Goal: Communication & Community: Answer question/provide support

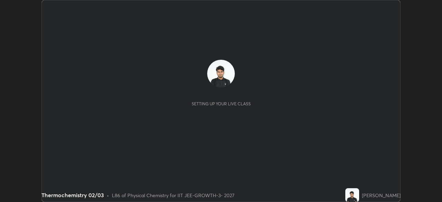
scroll to position [202, 441]
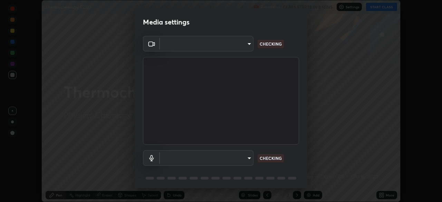
type input "8af73e8d16ef8e3bb7c62716022b9fe157133e9521606ce818031bd72dda2f9e"
click at [240, 161] on body "Erase all Thermochemistry 02/03 Recording CLASS STARTS IN 8 MINS Settings START…" at bounding box center [221, 101] width 442 height 202
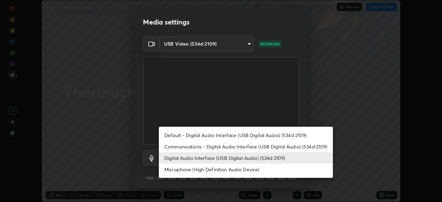
click at [244, 156] on li "Digital Audio Interface (USB Digital Audio) (534d:2109)" at bounding box center [246, 157] width 174 height 11
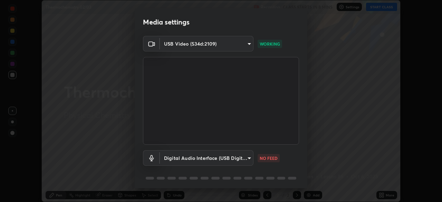
click at [259, 168] on li "Microphone (High Definition Audio Device)" at bounding box center [224, 164] width 130 height 7
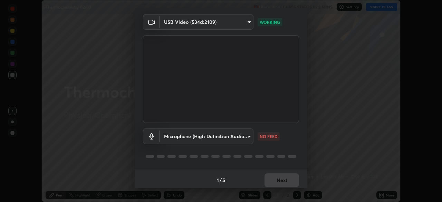
scroll to position [24, 0]
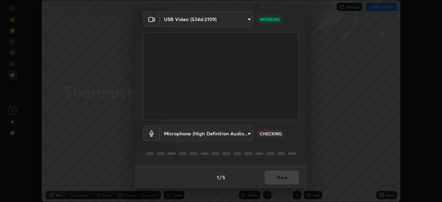
click at [232, 136] on body "Erase all Thermochemistry 02/03 Recording CLASS STARTS IN 8 MINS Settings START…" at bounding box center [221, 101] width 442 height 202
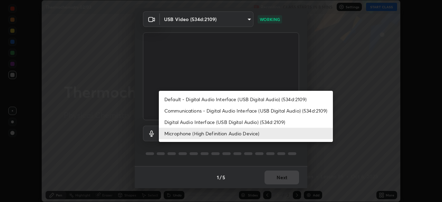
click at [224, 122] on li "Digital Audio Interface (USB Digital Audio) (534d:2109)" at bounding box center [246, 121] width 174 height 11
type input "db0d7c9beb13b4e78125a01b2d6a1ec26d905c86c3f77846953810cd6e9daa18"
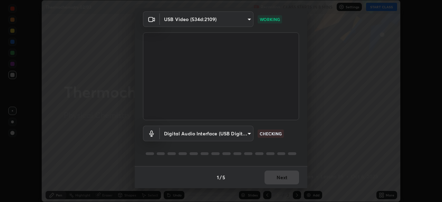
click at [225, 128] on li "Digital Audio Interface (USB Digital Audio) (534d:2109)" at bounding box center [224, 127] width 130 height 7
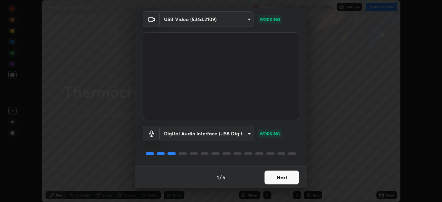
click at [278, 179] on button "Next" at bounding box center [281, 177] width 34 height 14
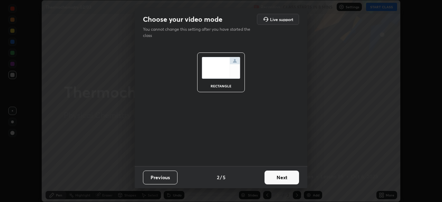
scroll to position [0, 0]
click at [284, 180] on button "Next" at bounding box center [281, 177] width 34 height 14
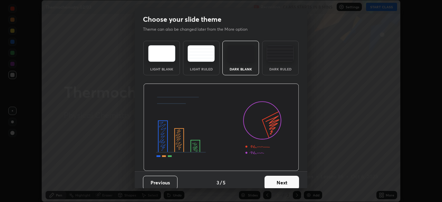
click at [286, 181] on button "Next" at bounding box center [281, 183] width 34 height 14
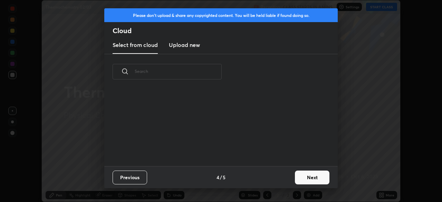
click at [295, 181] on button "Next" at bounding box center [312, 177] width 34 height 14
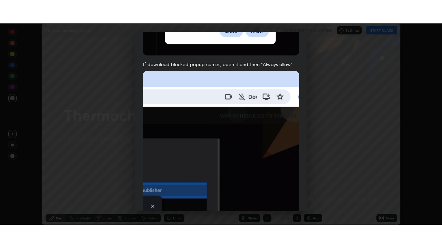
scroll to position [165, 0]
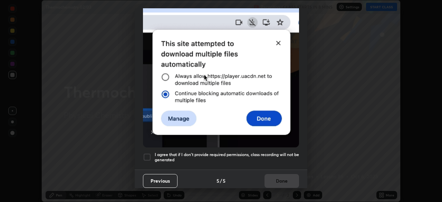
click at [145, 157] on div at bounding box center [147, 157] width 8 height 8
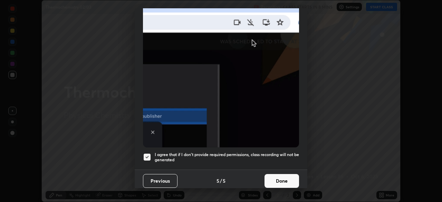
click at [285, 176] on button "Done" at bounding box center [281, 181] width 34 height 14
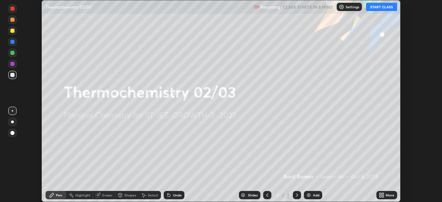
click at [382, 196] on icon at bounding box center [383, 196] width 2 height 2
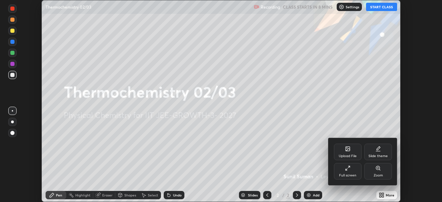
click at [348, 174] on div "Full screen" at bounding box center [347, 175] width 17 height 3
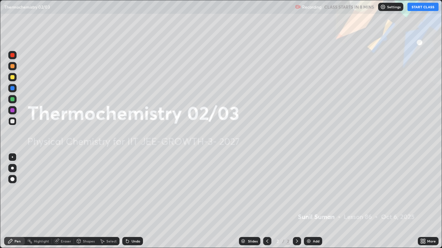
scroll to position [248, 442]
click at [421, 201] on icon at bounding box center [422, 243] width 2 height 2
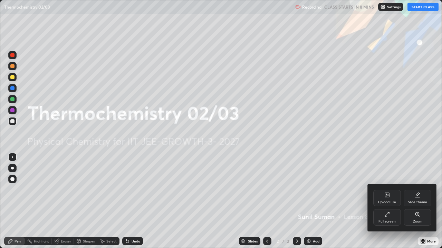
click at [391, 198] on div "Upload File" at bounding box center [387, 198] width 28 height 17
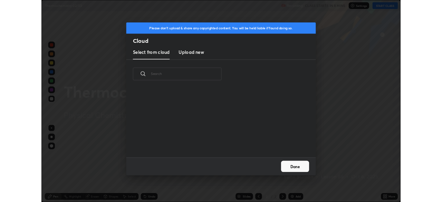
scroll to position [85, 221]
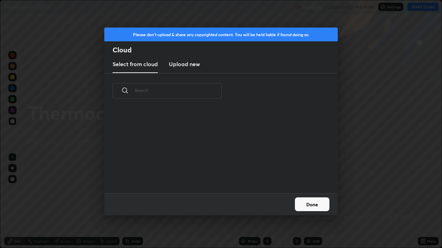
click at [195, 62] on h3 "Upload new" at bounding box center [184, 64] width 31 height 8
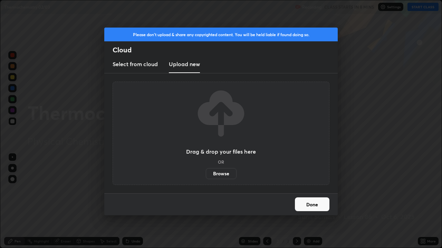
click at [219, 172] on label "Browse" at bounding box center [221, 173] width 31 height 11
click at [206, 172] on input "Browse" at bounding box center [206, 173] width 0 height 11
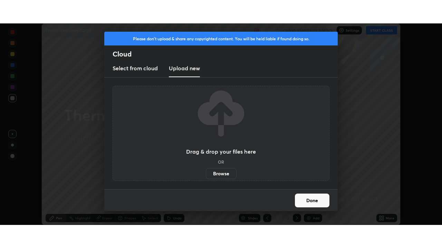
scroll to position [34294, 34054]
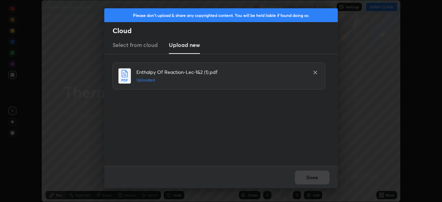
click at [313, 175] on div "Done" at bounding box center [220, 177] width 233 height 22
click at [310, 179] on button "Done" at bounding box center [312, 177] width 34 height 14
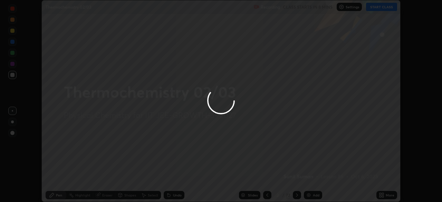
click at [380, 196] on icon at bounding box center [380, 196] width 2 height 2
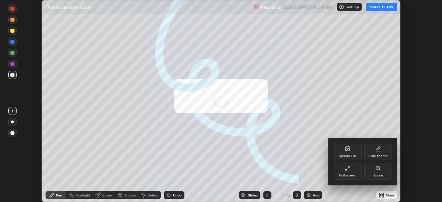
click at [352, 169] on div "Full screen" at bounding box center [348, 171] width 28 height 17
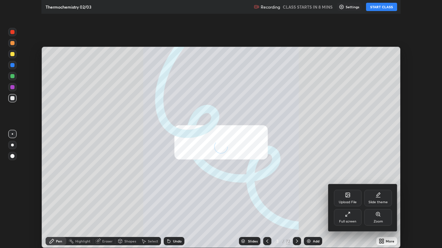
scroll to position [248, 442]
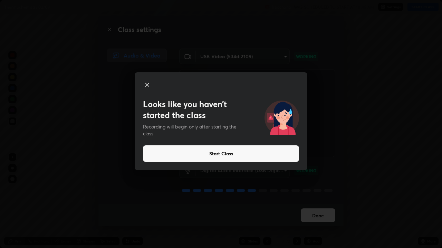
click at [148, 87] on icon at bounding box center [146, 84] width 3 height 3
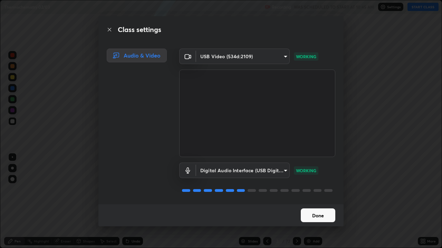
click at [320, 201] on button "Done" at bounding box center [317, 216] width 34 height 14
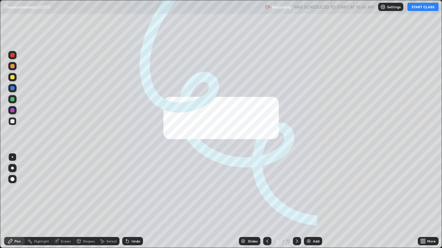
click at [306, 201] on img at bounding box center [309, 242] width 6 height 6
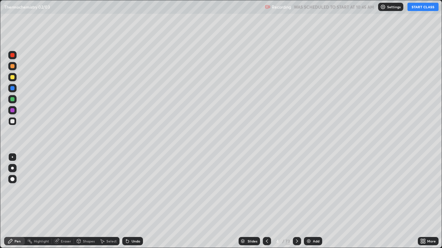
click at [415, 7] on button "START CLASS" at bounding box center [422, 7] width 31 height 8
click at [13, 77] on div at bounding box center [12, 77] width 4 height 4
click at [13, 123] on div at bounding box center [12, 121] width 4 height 4
click at [12, 98] on div at bounding box center [12, 99] width 4 height 4
click at [12, 66] on div at bounding box center [12, 66] width 4 height 4
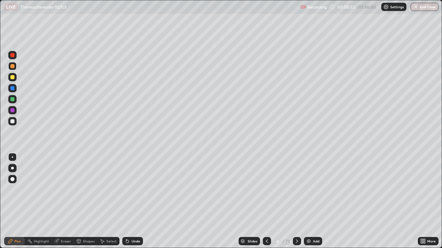
click at [13, 122] on div at bounding box center [12, 121] width 4 height 4
click at [308, 201] on img at bounding box center [309, 242] width 6 height 6
click at [12, 123] on div at bounding box center [12, 121] width 4 height 4
click at [267, 201] on icon at bounding box center [267, 242] width 6 height 6
click at [295, 201] on icon at bounding box center [297, 242] width 6 height 6
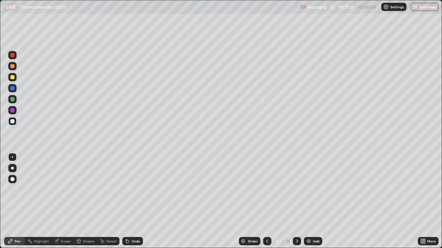
click at [11, 120] on div at bounding box center [12, 121] width 4 height 4
click at [11, 77] on div at bounding box center [12, 77] width 4 height 4
click at [11, 100] on div at bounding box center [12, 99] width 4 height 4
click at [12, 77] on div at bounding box center [12, 77] width 4 height 4
click at [11, 121] on div at bounding box center [12, 121] width 4 height 4
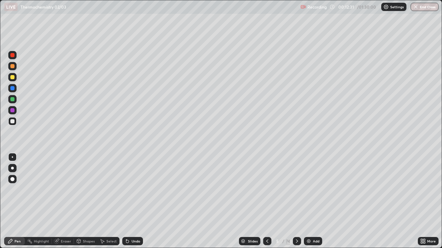
click at [11, 66] on div at bounding box center [12, 66] width 4 height 4
click at [310, 201] on img at bounding box center [309, 242] width 6 height 6
click at [13, 120] on div at bounding box center [12, 121] width 4 height 4
click at [14, 123] on div at bounding box center [12, 121] width 4 height 4
click at [126, 201] on icon at bounding box center [127, 241] width 3 height 3
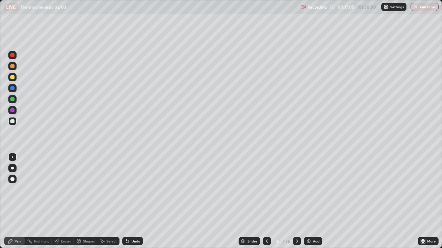
click at [126, 201] on icon at bounding box center [127, 241] width 3 height 3
click at [39, 201] on div "Highlight" at bounding box center [38, 241] width 27 height 8
click at [62, 201] on div "Eraser" at bounding box center [66, 241] width 10 height 3
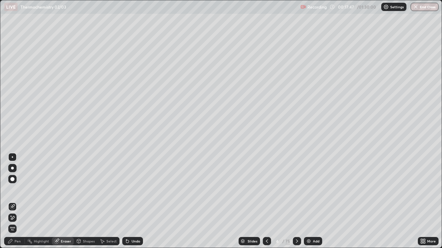
click at [17, 201] on div "Pen" at bounding box center [14, 241] width 21 height 8
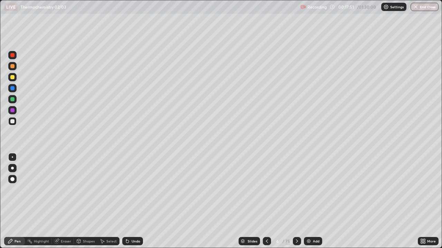
click at [11, 78] on div at bounding box center [12, 77] width 4 height 4
click at [61, 201] on div "Eraser" at bounding box center [66, 241] width 10 height 3
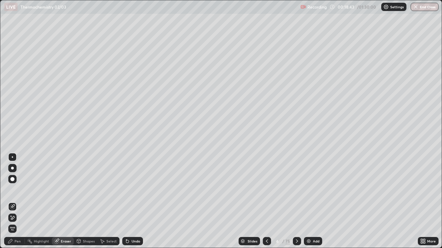
click at [18, 201] on div "Pen" at bounding box center [14, 241] width 21 height 8
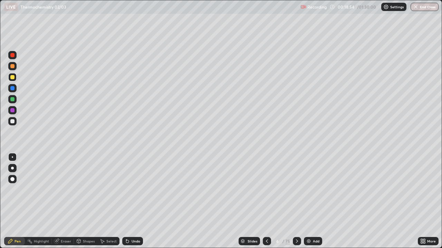
click at [126, 201] on icon at bounding box center [127, 241] width 3 height 3
click at [126, 201] on div "Undo" at bounding box center [132, 241] width 21 height 8
click at [12, 122] on div at bounding box center [12, 121] width 4 height 4
click at [306, 201] on img at bounding box center [309, 242] width 6 height 6
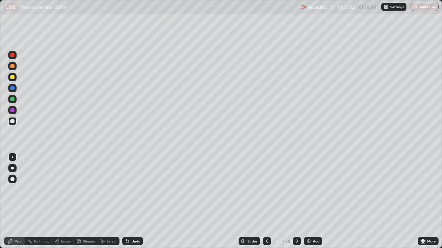
click at [12, 67] on div at bounding box center [12, 66] width 4 height 4
click at [15, 121] on div at bounding box center [12, 121] width 8 height 8
click at [61, 201] on div "Eraser" at bounding box center [63, 241] width 22 height 8
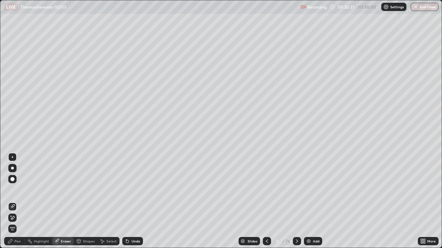
click at [11, 201] on icon at bounding box center [10, 241] width 4 height 4
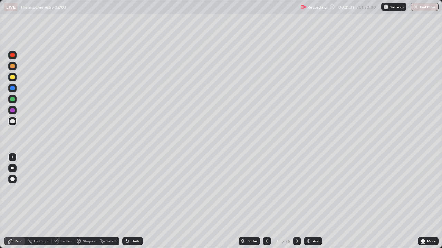
click at [11, 78] on div at bounding box center [12, 77] width 4 height 4
click at [12, 99] on div at bounding box center [12, 99] width 4 height 4
click at [12, 121] on div at bounding box center [12, 121] width 4 height 4
click at [12, 99] on div at bounding box center [12, 99] width 4 height 4
click at [13, 120] on div at bounding box center [12, 121] width 4 height 4
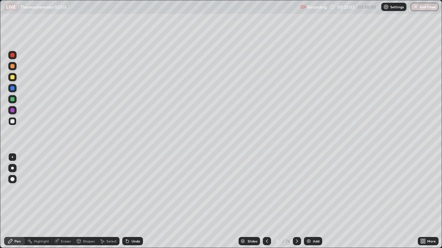
click at [13, 78] on div at bounding box center [12, 77] width 4 height 4
click at [14, 100] on div at bounding box center [12, 99] width 4 height 4
click at [14, 78] on div at bounding box center [12, 77] width 4 height 4
click at [14, 122] on div at bounding box center [12, 121] width 4 height 4
click at [266, 201] on icon at bounding box center [267, 242] width 6 height 6
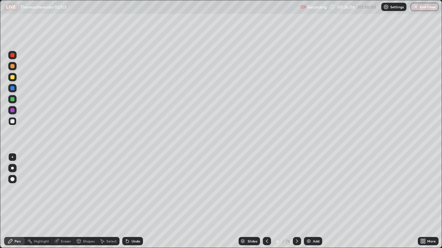
click at [295, 201] on icon at bounding box center [297, 242] width 6 height 6
click at [11, 77] on div at bounding box center [12, 77] width 4 height 4
click at [306, 201] on img at bounding box center [309, 242] width 6 height 6
click at [14, 120] on div at bounding box center [12, 121] width 4 height 4
click at [12, 120] on div at bounding box center [12, 121] width 4 height 4
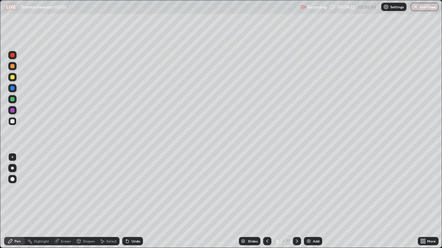
click at [11, 66] on div at bounding box center [12, 66] width 4 height 4
click at [12, 122] on div at bounding box center [12, 121] width 4 height 4
click at [12, 100] on div at bounding box center [12, 99] width 4 height 4
click at [308, 201] on img at bounding box center [309, 242] width 6 height 6
click at [11, 122] on div at bounding box center [12, 121] width 4 height 4
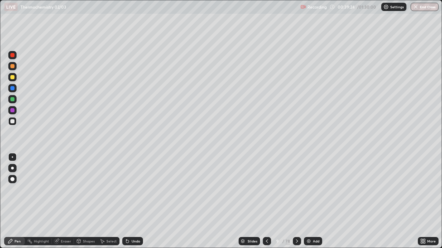
click at [266, 201] on icon at bounding box center [267, 242] width 6 height 6
click at [295, 201] on icon at bounding box center [297, 242] width 6 height 6
click at [307, 201] on img at bounding box center [309, 242] width 6 height 6
click at [12, 78] on div at bounding box center [12, 77] width 4 height 4
click at [10, 99] on div at bounding box center [12, 99] width 8 height 8
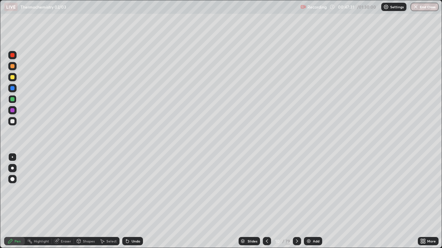
click at [12, 78] on div at bounding box center [12, 77] width 4 height 4
click at [11, 120] on div at bounding box center [12, 121] width 4 height 4
click at [12, 69] on div at bounding box center [12, 66] width 8 height 8
click at [11, 102] on div at bounding box center [12, 99] width 8 height 8
click at [12, 68] on div at bounding box center [12, 66] width 4 height 4
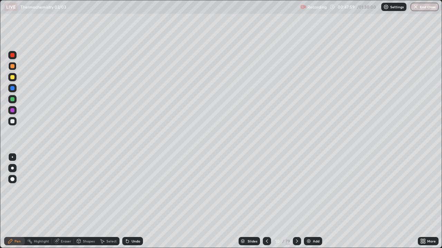
click at [12, 122] on div at bounding box center [12, 121] width 4 height 4
click at [266, 201] on icon at bounding box center [267, 242] width 6 height 6
click at [265, 201] on div at bounding box center [267, 241] width 8 height 8
click at [242, 201] on div "Slides" at bounding box center [248, 241] width 21 height 8
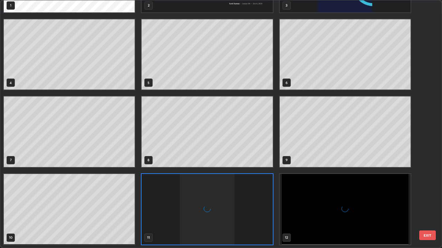
scroll to position [246, 437]
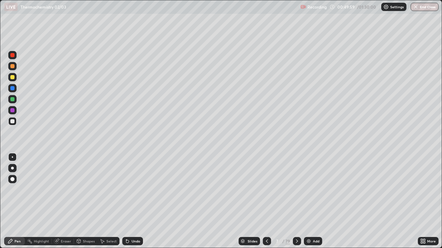
click at [297, 201] on icon at bounding box center [297, 242] width 6 height 6
click at [296, 201] on icon at bounding box center [297, 242] width 6 height 6
click at [300, 201] on div at bounding box center [297, 241] width 8 height 8
click at [296, 201] on icon at bounding box center [297, 242] width 6 height 6
click at [264, 201] on icon at bounding box center [267, 242] width 6 height 6
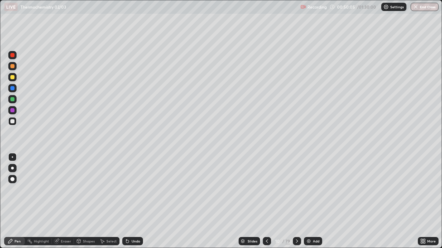
click at [306, 201] on img at bounding box center [309, 242] width 6 height 6
click at [285, 201] on div "80" at bounding box center [287, 241] width 5 height 6
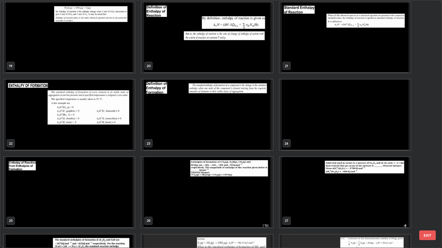
scroll to position [470, 0]
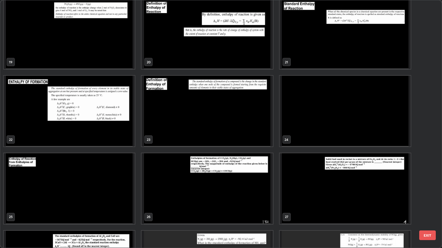
click at [173, 122] on img "grid" at bounding box center [206, 111] width 131 height 71
click at [172, 121] on img "grid" at bounding box center [206, 111] width 131 height 71
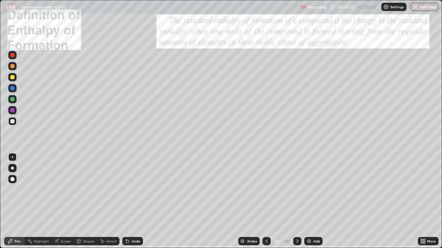
click at [171, 123] on img "grid" at bounding box center [206, 111] width 131 height 71
click at [421, 201] on icon at bounding box center [422, 243] width 2 height 2
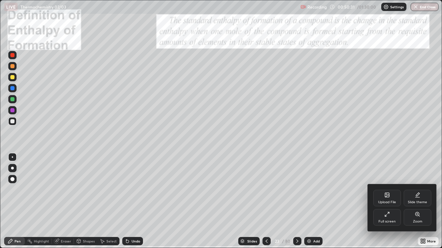
click at [415, 201] on icon at bounding box center [417, 215] width 6 height 6
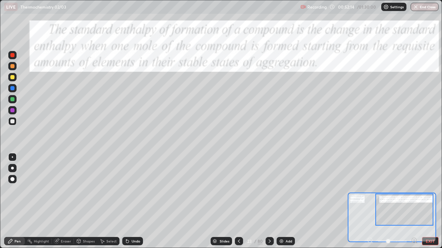
click at [14, 101] on div at bounding box center [12, 99] width 8 height 8
click at [14, 79] on div at bounding box center [12, 77] width 8 height 8
click at [429, 201] on button "EXIT" at bounding box center [430, 241] width 17 height 8
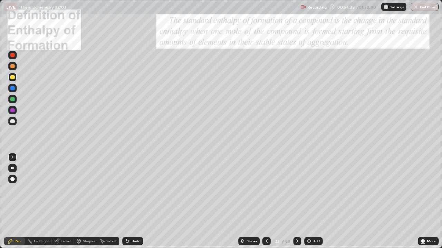
click at [306, 201] on img at bounding box center [309, 242] width 6 height 6
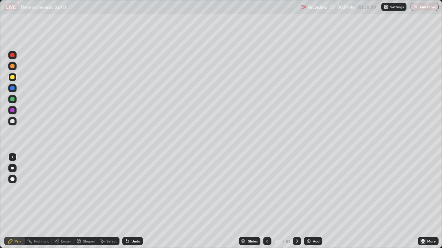
click at [11, 120] on div at bounding box center [12, 121] width 4 height 4
click at [11, 77] on div at bounding box center [12, 77] width 4 height 4
click at [12, 67] on div at bounding box center [12, 66] width 4 height 4
click at [13, 120] on div at bounding box center [12, 121] width 4 height 4
click at [68, 201] on div "Eraser" at bounding box center [66, 241] width 10 height 3
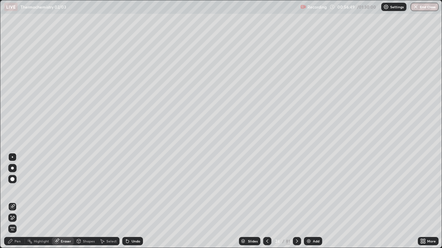
click at [17, 201] on div "Pen" at bounding box center [17, 241] width 6 height 3
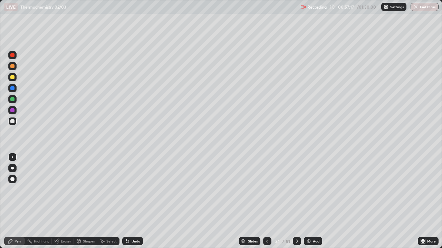
click at [307, 201] on div "Add" at bounding box center [313, 241] width 18 height 8
click at [13, 121] on div at bounding box center [12, 121] width 4 height 4
click at [126, 201] on icon at bounding box center [127, 241] width 3 height 3
click at [12, 77] on div at bounding box center [12, 77] width 4 height 4
click at [62, 201] on div "Eraser" at bounding box center [66, 241] width 10 height 3
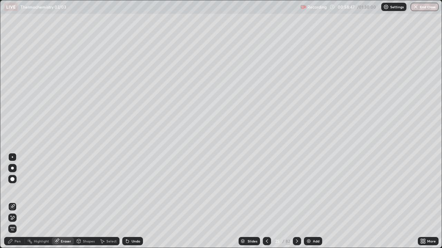
click at [16, 201] on div "Pen" at bounding box center [17, 241] width 6 height 3
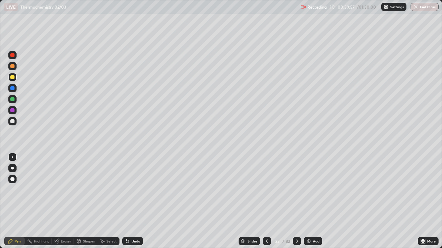
click at [266, 201] on icon at bounding box center [267, 242] width 6 height 6
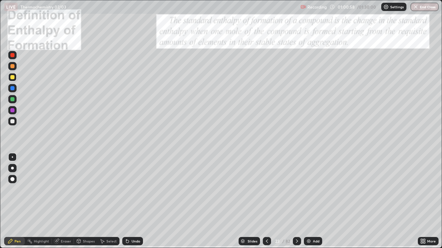
click at [295, 201] on icon at bounding box center [297, 242] width 6 height 6
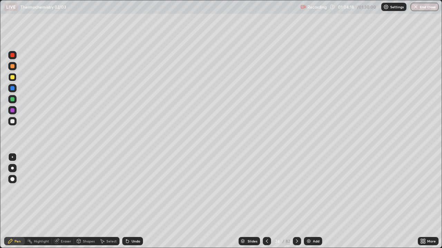
click at [296, 201] on icon at bounding box center [297, 242] width 6 height 6
click at [308, 201] on img at bounding box center [309, 242] width 6 height 6
click at [13, 121] on div at bounding box center [12, 121] width 4 height 4
click at [13, 123] on div at bounding box center [12, 121] width 4 height 4
click at [126, 201] on icon at bounding box center [127, 241] width 3 height 3
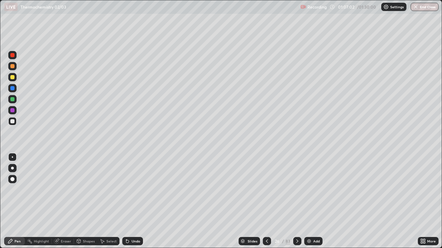
click at [126, 201] on icon at bounding box center [127, 241] width 3 height 3
click at [11, 77] on div at bounding box center [12, 77] width 4 height 4
click at [12, 66] on div at bounding box center [12, 66] width 4 height 4
click at [12, 121] on div at bounding box center [12, 121] width 4 height 4
click at [305, 201] on div "Add" at bounding box center [313, 241] width 18 height 8
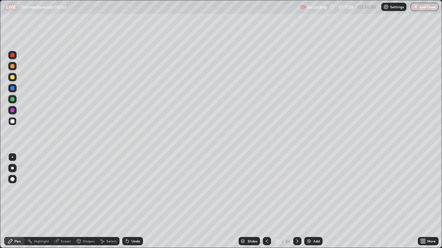
click at [12, 123] on div at bounding box center [12, 121] width 4 height 4
click at [59, 201] on div "Eraser" at bounding box center [63, 241] width 22 height 8
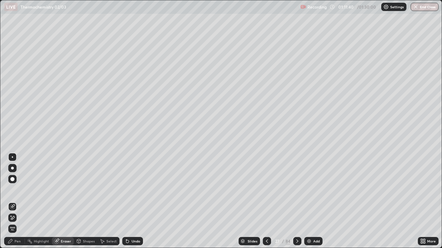
click at [17, 201] on div "Pen" at bounding box center [17, 241] width 6 height 3
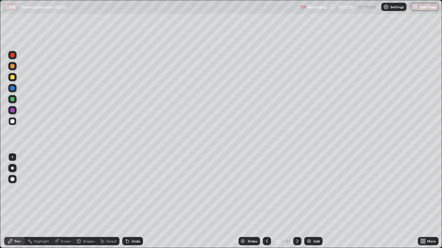
click at [126, 201] on icon at bounding box center [127, 241] width 3 height 3
click at [10, 79] on div at bounding box center [12, 77] width 4 height 4
click at [274, 201] on div "27" at bounding box center [277, 241] width 7 height 4
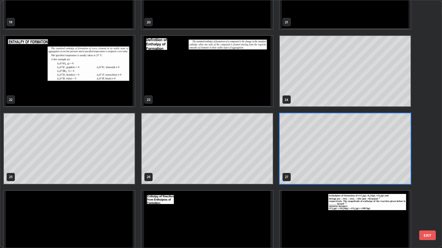
scroll to position [509, 0]
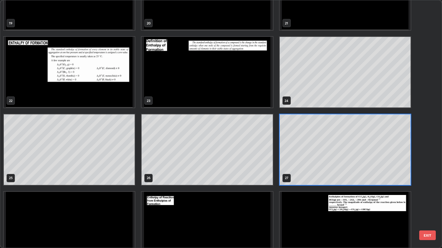
click at [75, 96] on img "grid" at bounding box center [69, 72] width 131 height 71
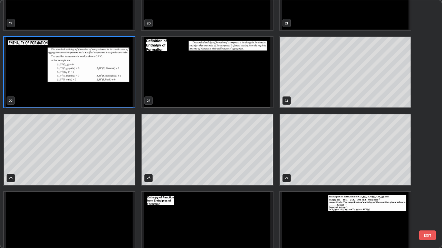
click at [75, 97] on img "grid" at bounding box center [69, 72] width 131 height 71
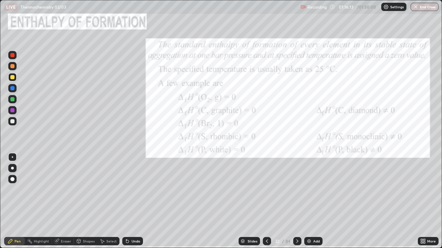
click at [75, 97] on img "grid" at bounding box center [69, 72] width 131 height 71
click at [15, 97] on div at bounding box center [12, 99] width 8 height 8
click at [296, 201] on icon at bounding box center [297, 242] width 6 height 6
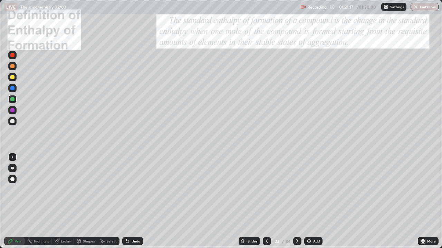
click at [296, 201] on icon at bounding box center [297, 242] width 6 height 6
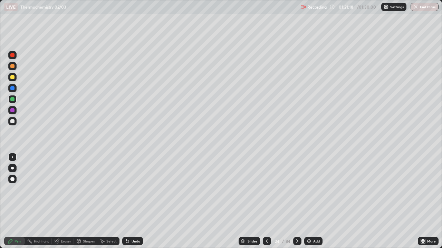
click at [282, 201] on div "/" at bounding box center [283, 241] width 2 height 4
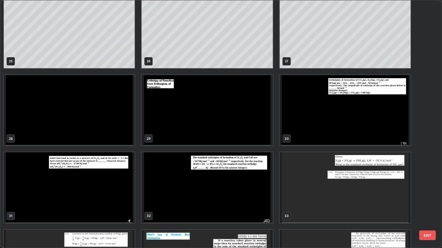
scroll to position [626, 0]
click at [235, 119] on img "grid" at bounding box center [206, 110] width 131 height 71
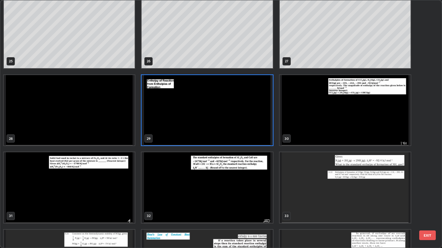
click at [231, 120] on img "grid" at bounding box center [206, 110] width 131 height 71
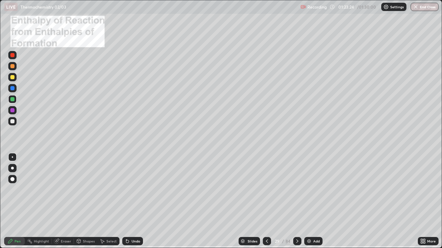
click at [13, 121] on div at bounding box center [12, 121] width 4 height 4
click at [307, 201] on img at bounding box center [309, 242] width 6 height 6
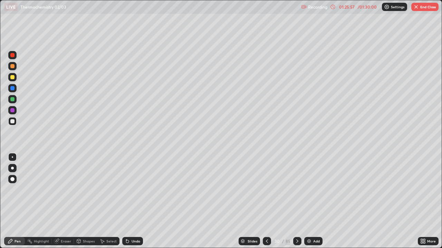
click at [266, 201] on icon at bounding box center [267, 242] width 6 height 6
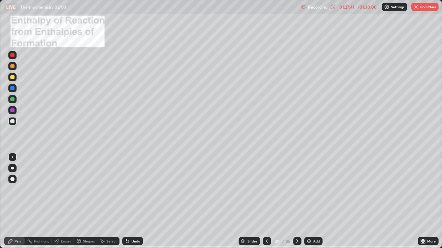
click at [296, 201] on icon at bounding box center [297, 242] width 6 height 6
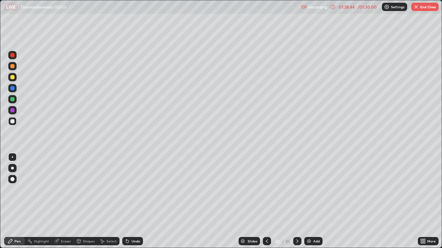
click at [296, 201] on icon at bounding box center [297, 241] width 2 height 3
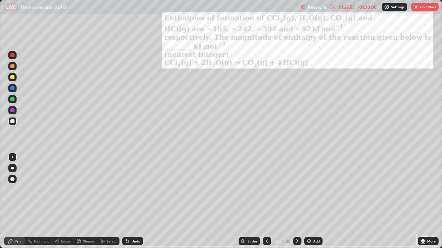
click at [421, 201] on icon at bounding box center [423, 242] width 6 height 6
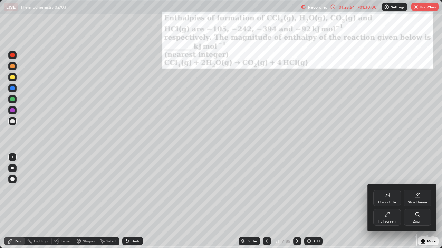
click at [413, 201] on div "Zoom" at bounding box center [417, 217] width 28 height 17
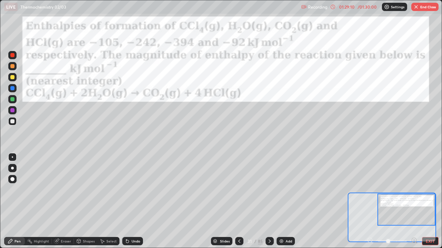
click at [12, 78] on div at bounding box center [12, 77] width 4 height 4
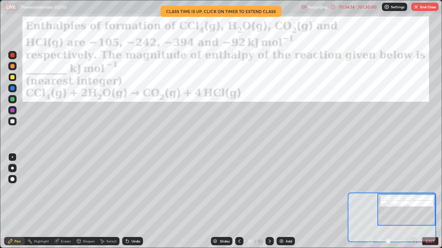
click at [423, 6] on button "End Class" at bounding box center [424, 7] width 27 height 8
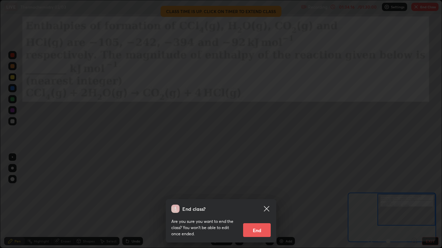
click at [257, 201] on button "End" at bounding box center [257, 231] width 28 height 14
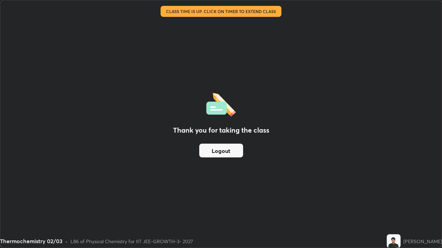
click at [223, 151] on button "Logout" at bounding box center [221, 151] width 44 height 14
